Goal: Transaction & Acquisition: Purchase product/service

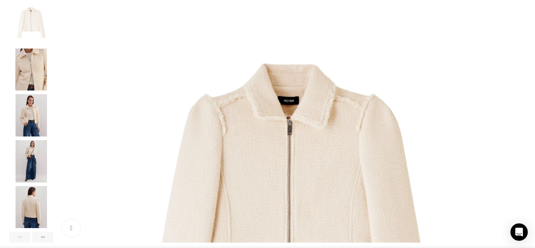
click at [53, 215] on img "5 / 6" at bounding box center [31, 207] width 44 height 42
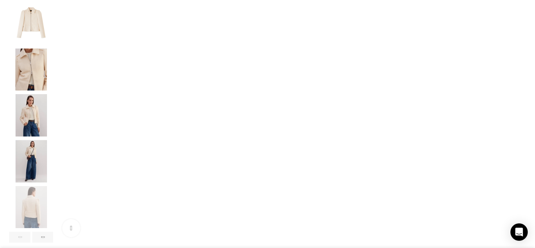
scroll to position [0, 76]
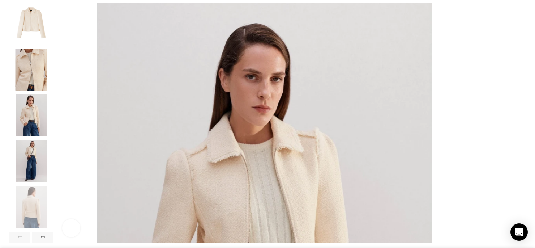
click at [53, 88] on img "2 / 6" at bounding box center [31, 69] width 44 height 42
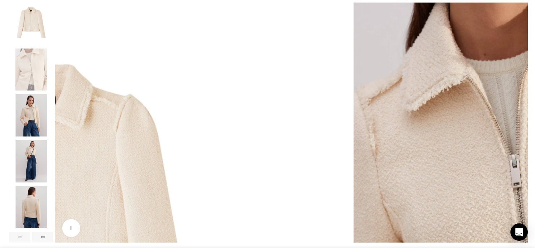
scroll to position [0, 152]
click at [53, 226] on img "5 / 6" at bounding box center [31, 207] width 44 height 42
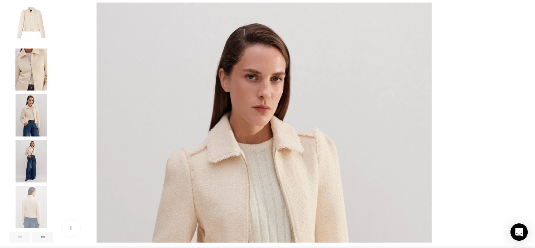
scroll to position [0, 685]
click at [53, 178] on img "4 / 6" at bounding box center [31, 161] width 44 height 42
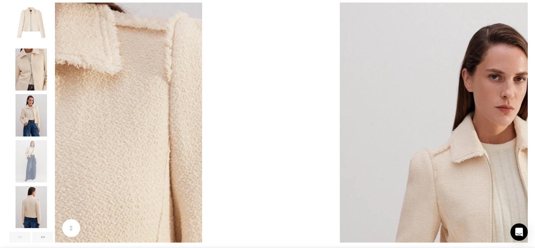
scroll to position [0, 761]
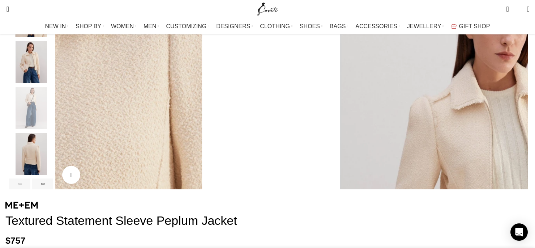
click at [53, 169] on img "5 / 6" at bounding box center [31, 154] width 44 height 42
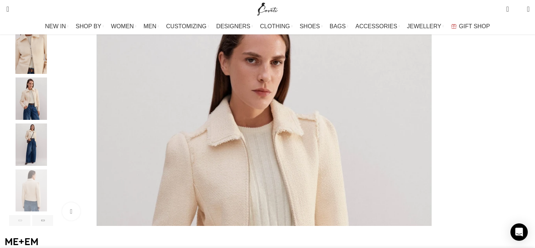
scroll to position [145, 0]
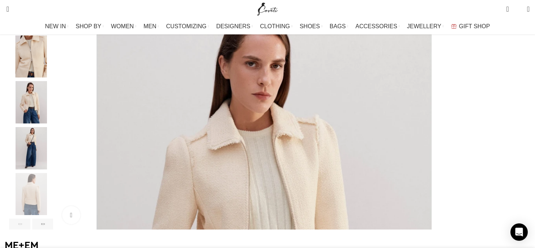
click at [53, 167] on img "4 / 6" at bounding box center [31, 148] width 44 height 42
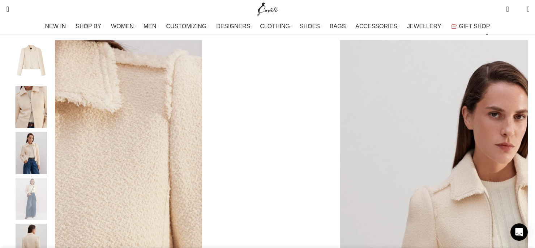
scroll to position [94, 0]
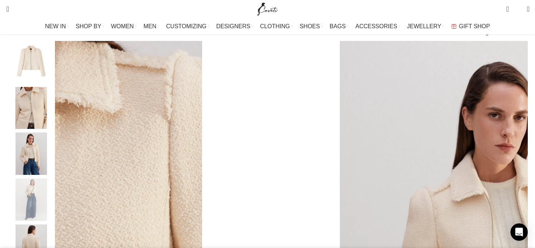
click at [53, 165] on img "3 / 6" at bounding box center [31, 153] width 44 height 42
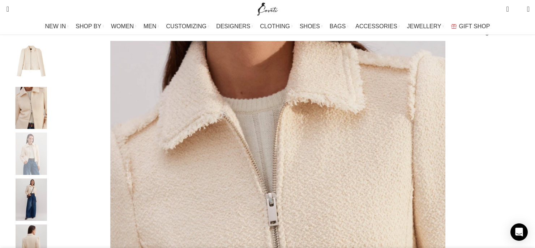
click at [53, 78] on img "1 / 6" at bounding box center [31, 62] width 44 height 42
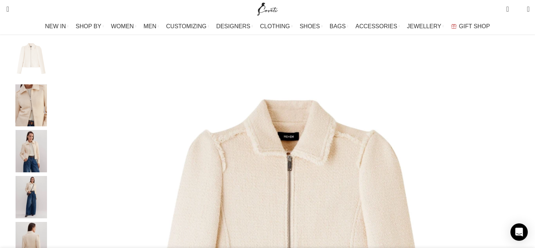
scroll to position [110, 0]
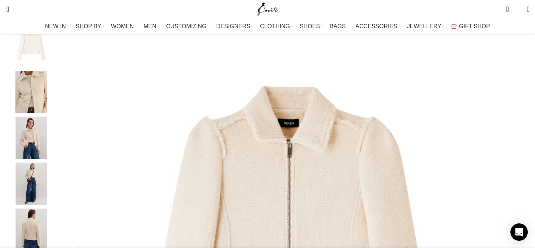
click at [53, 234] on img "5 / 6" at bounding box center [31, 229] width 44 height 42
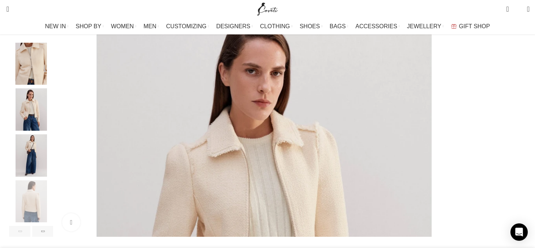
scroll to position [137, 0]
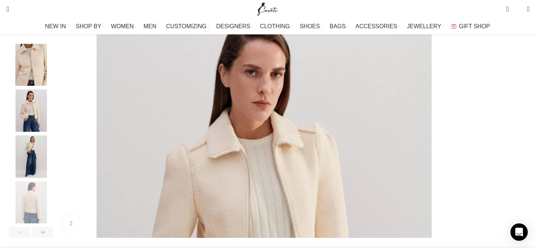
click at [53, 132] on img "3 / 6" at bounding box center [31, 110] width 44 height 42
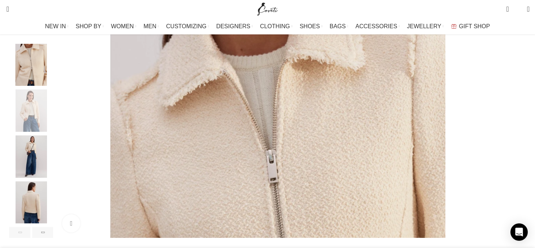
click at [53, 157] on img "4 / 6" at bounding box center [31, 156] width 44 height 42
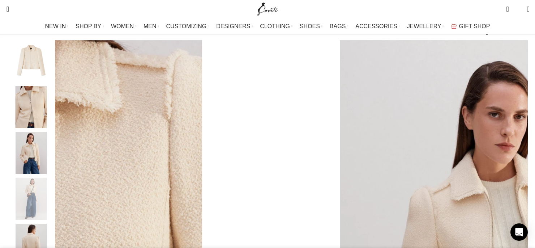
scroll to position [0, 0]
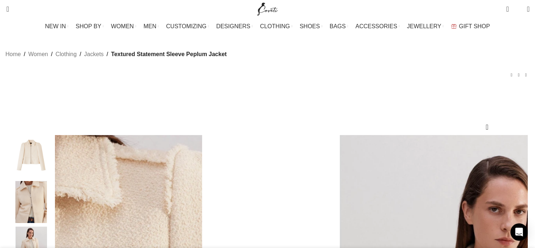
click at [53, 165] on img "1 / 6" at bounding box center [31, 156] width 44 height 42
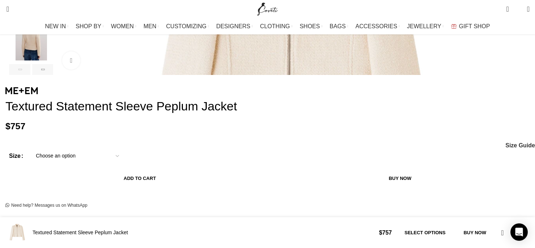
scroll to position [314, 0]
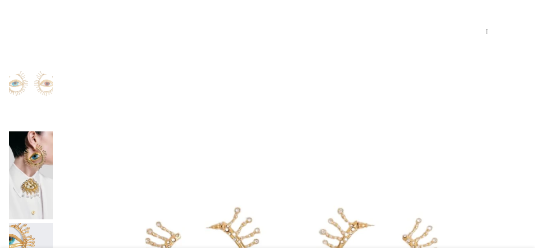
scroll to position [95, 0]
click at [53, 131] on img at bounding box center [31, 175] width 44 height 88
click at [53, 65] on img at bounding box center [31, 83] width 44 height 88
click at [53, 131] on img at bounding box center [31, 175] width 44 height 88
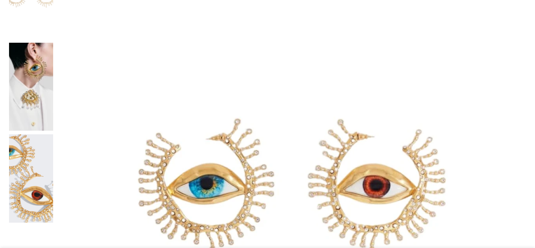
scroll to position [0, 0]
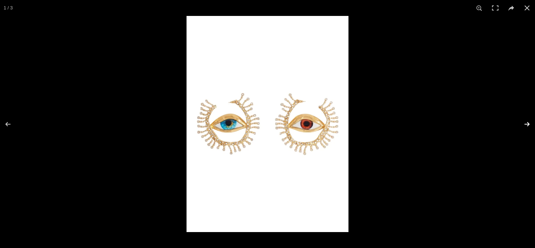
click at [531, 124] on button at bounding box center [522, 124] width 25 height 36
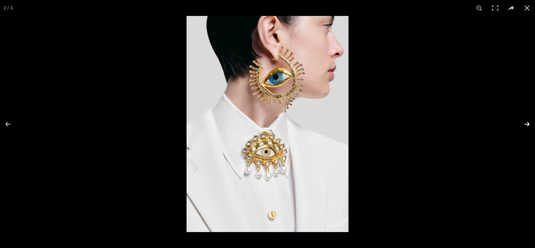
click at [531, 124] on button at bounding box center [522, 124] width 25 height 36
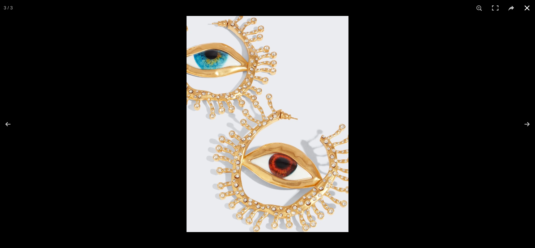
click at [526, 6] on button at bounding box center [527, 8] width 16 height 16
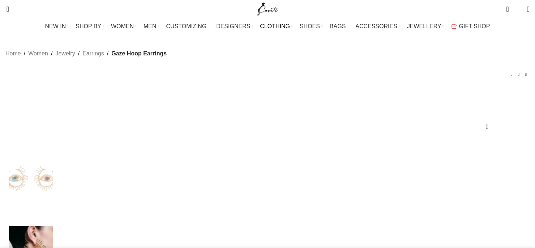
click at [277, 28] on span "CLOTHING" at bounding box center [275, 26] width 30 height 7
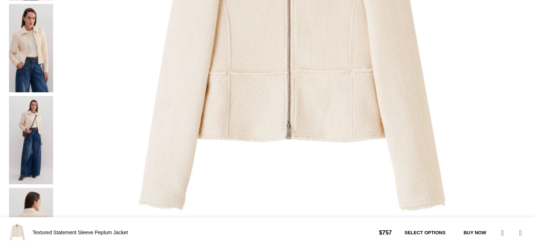
scroll to position [60, 0]
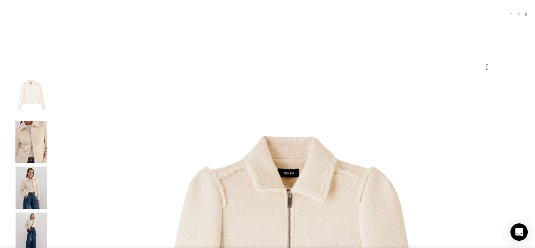
select select "8-uk"
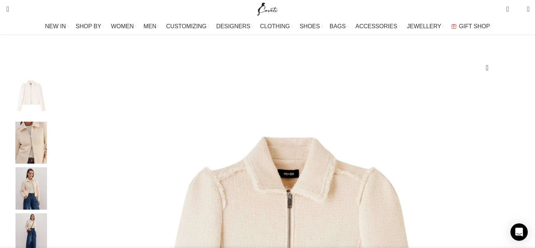
scroll to position [22, 0]
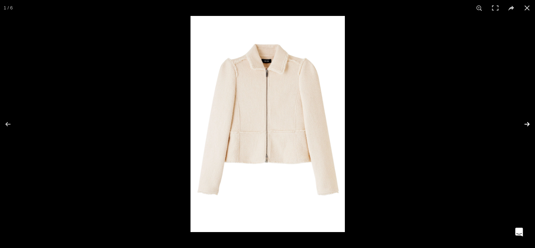
click at [528, 121] on button at bounding box center [522, 124] width 25 height 36
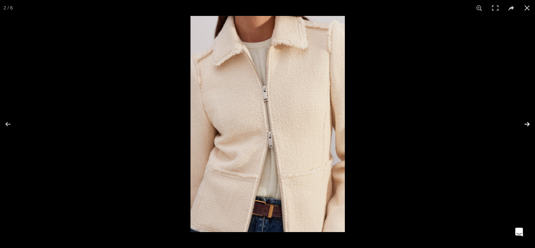
scroll to position [0, 152]
click at [528, 121] on button at bounding box center [522, 124] width 25 height 36
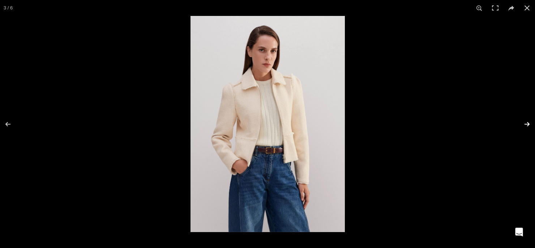
click at [528, 121] on button at bounding box center [522, 124] width 25 height 36
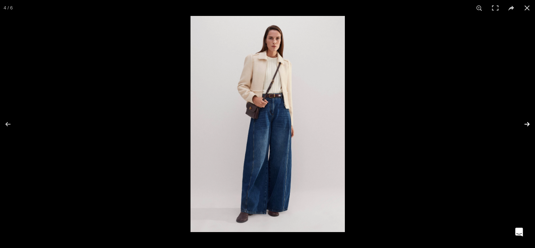
click at [528, 121] on button at bounding box center [522, 124] width 25 height 36
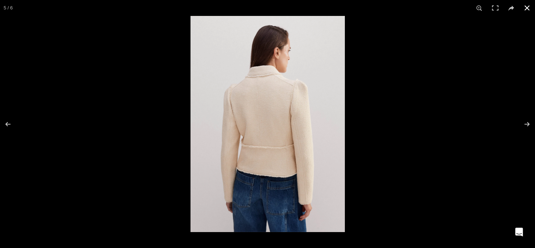
click at [526, 10] on button at bounding box center [527, 8] width 16 height 16
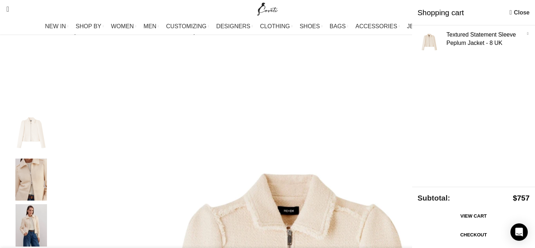
click at [527, 33] on link "×" at bounding box center [527, 33] width 7 height 7
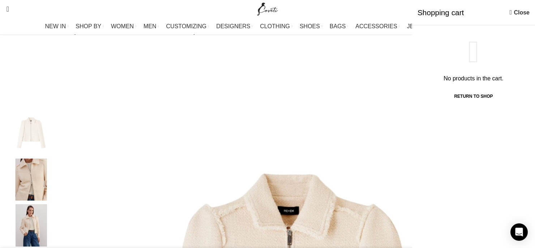
click at [388, 67] on div "Home Women Clothing Jackets Textured Statement Sleeve Peplum Jacket Elasticated…" at bounding box center [267, 47] width 524 height 40
